Goal: Find specific page/section: Find specific page/section

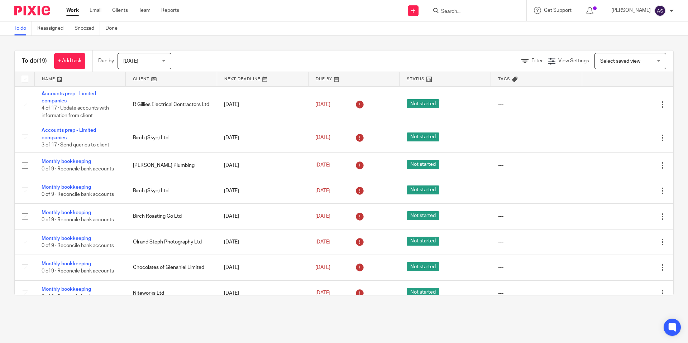
scroll to position [216, 0]
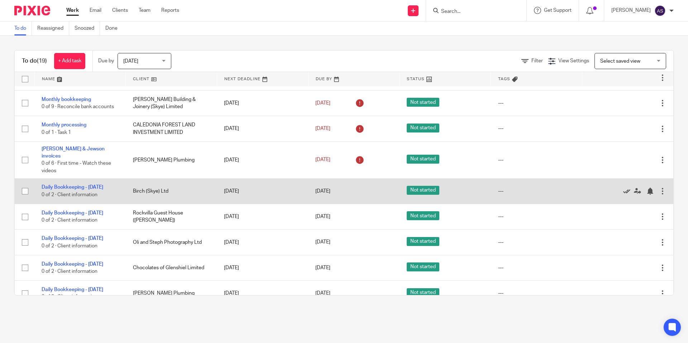
click at [625, 195] on icon at bounding box center [626, 191] width 7 height 7
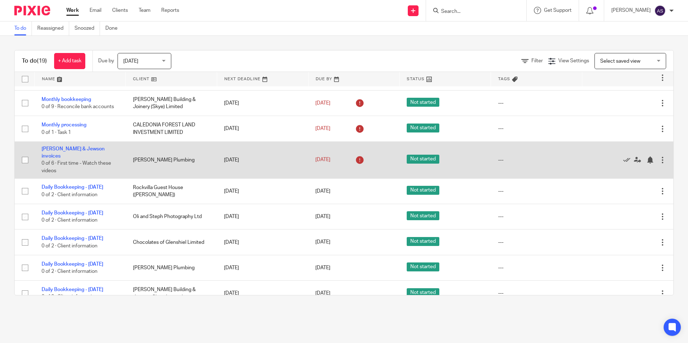
drag, startPoint x: 627, startPoint y: 197, endPoint x: 534, endPoint y: 166, distance: 97.2
click at [627, 195] on icon at bounding box center [626, 191] width 7 height 7
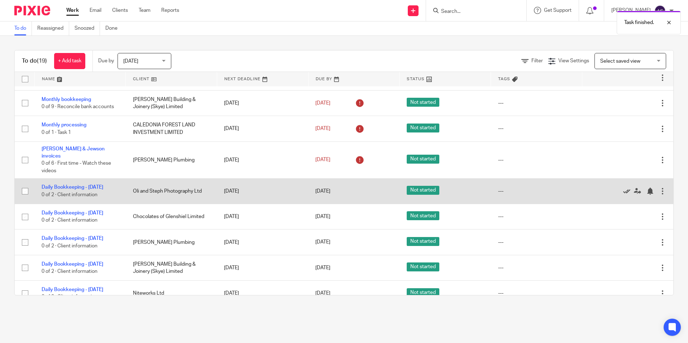
click at [628, 193] on icon at bounding box center [626, 191] width 7 height 7
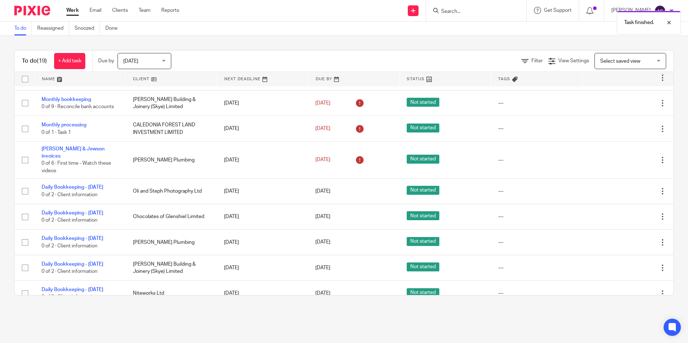
scroll to position [207, 0]
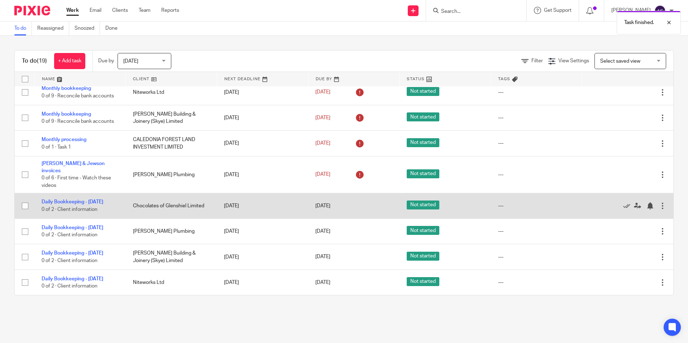
drag, startPoint x: 628, startPoint y: 204, endPoint x: 618, endPoint y: 200, distance: 11.0
click at [628, 204] on icon at bounding box center [626, 205] width 7 height 7
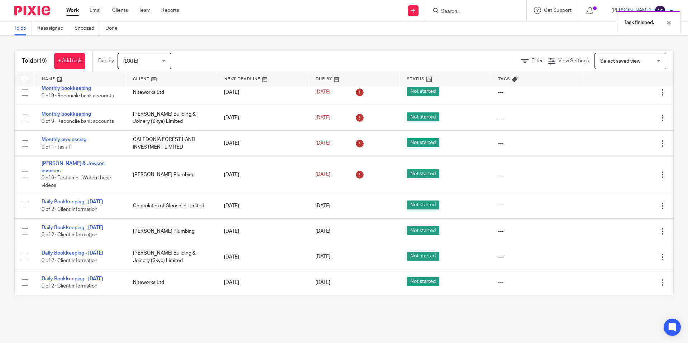
scroll to position [181, 0]
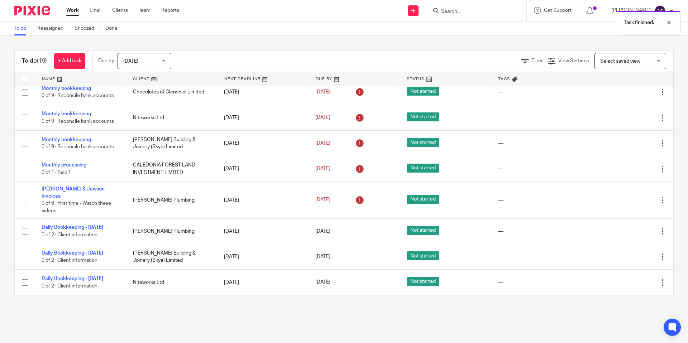
drag, startPoint x: 625, startPoint y: 230, endPoint x: 450, endPoint y: 75, distance: 234.5
click at [625, 230] on icon at bounding box center [626, 231] width 7 height 7
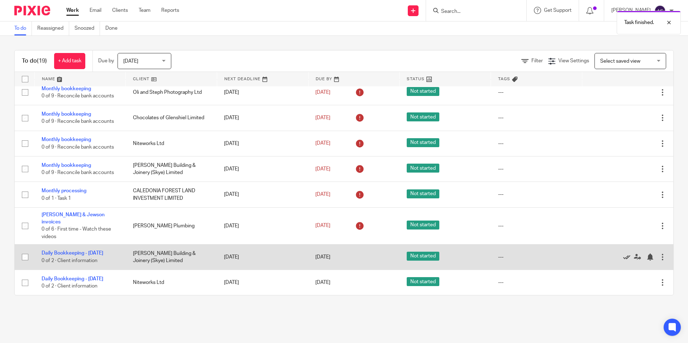
click at [623, 255] on icon at bounding box center [626, 257] width 7 height 7
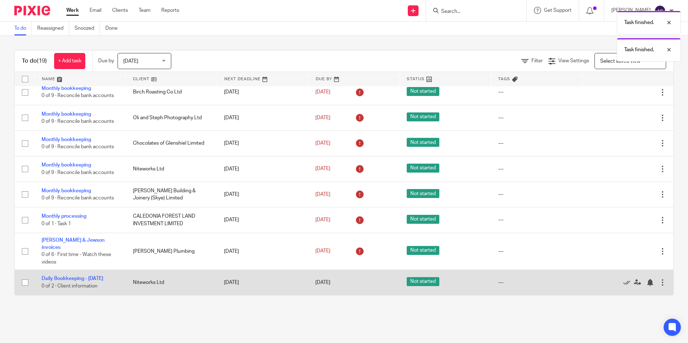
click at [626, 280] on icon at bounding box center [626, 282] width 7 height 7
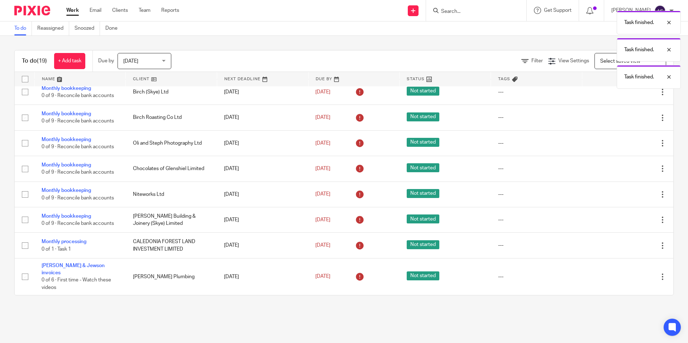
scroll to position [104, 0]
click at [489, 9] on input "Search" at bounding box center [472, 12] width 64 height 6
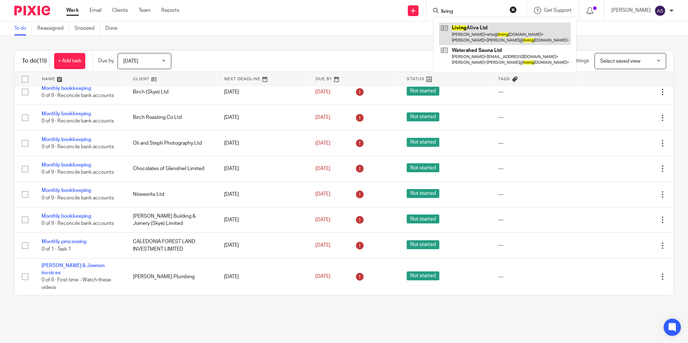
type input "living"
click at [507, 32] on link at bounding box center [505, 34] width 132 height 22
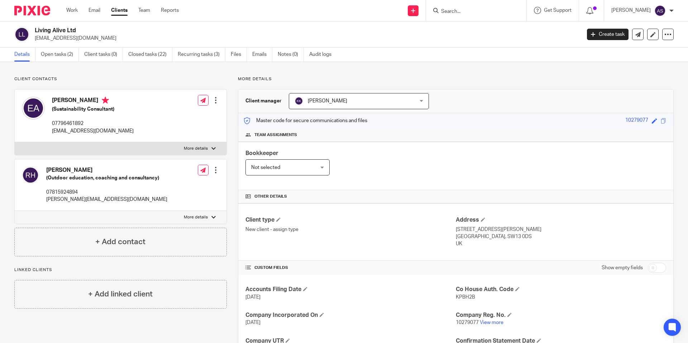
click at [468, 11] on input "Search" at bounding box center [472, 12] width 64 height 6
type input "watersh"
click at [397, 68] on div "Client contacts [PERSON_NAME] (Sustainability Consultant) 07796461892 [EMAIL_AD…" at bounding box center [344, 271] width 688 height 419
